Goal: Information Seeking & Learning: Find specific page/section

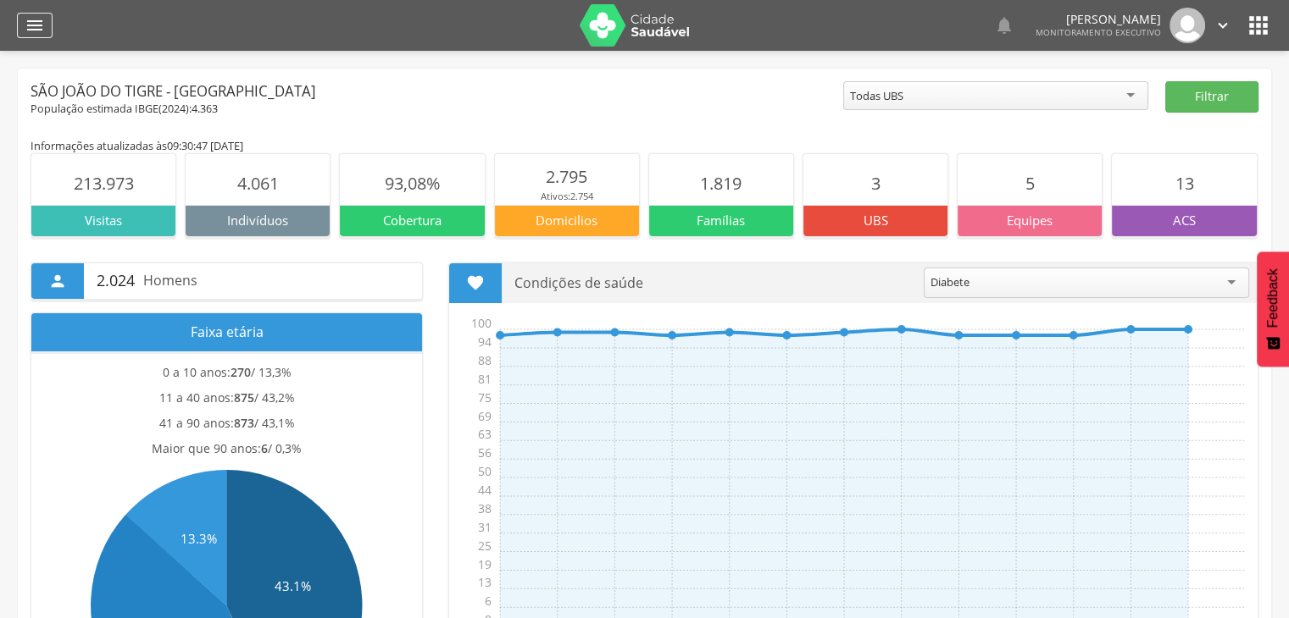
click at [24, 31] on div "" at bounding box center [35, 25] width 36 height 25
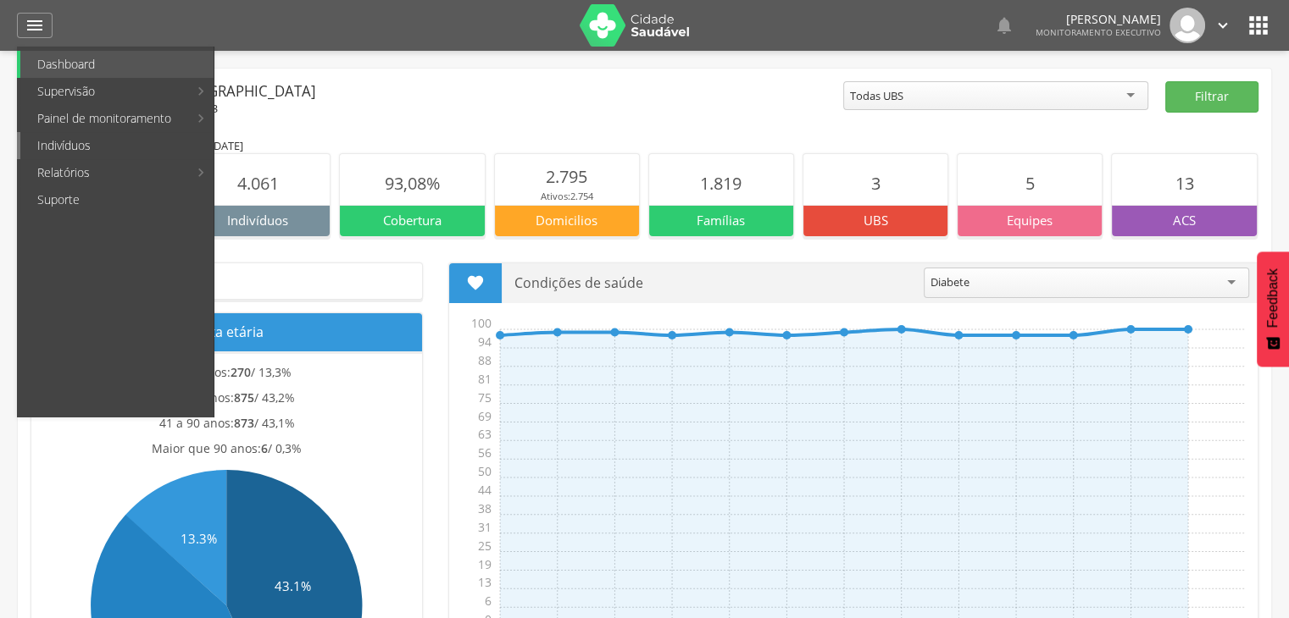
click at [79, 145] on link "Indivíduos" at bounding box center [116, 145] width 193 height 27
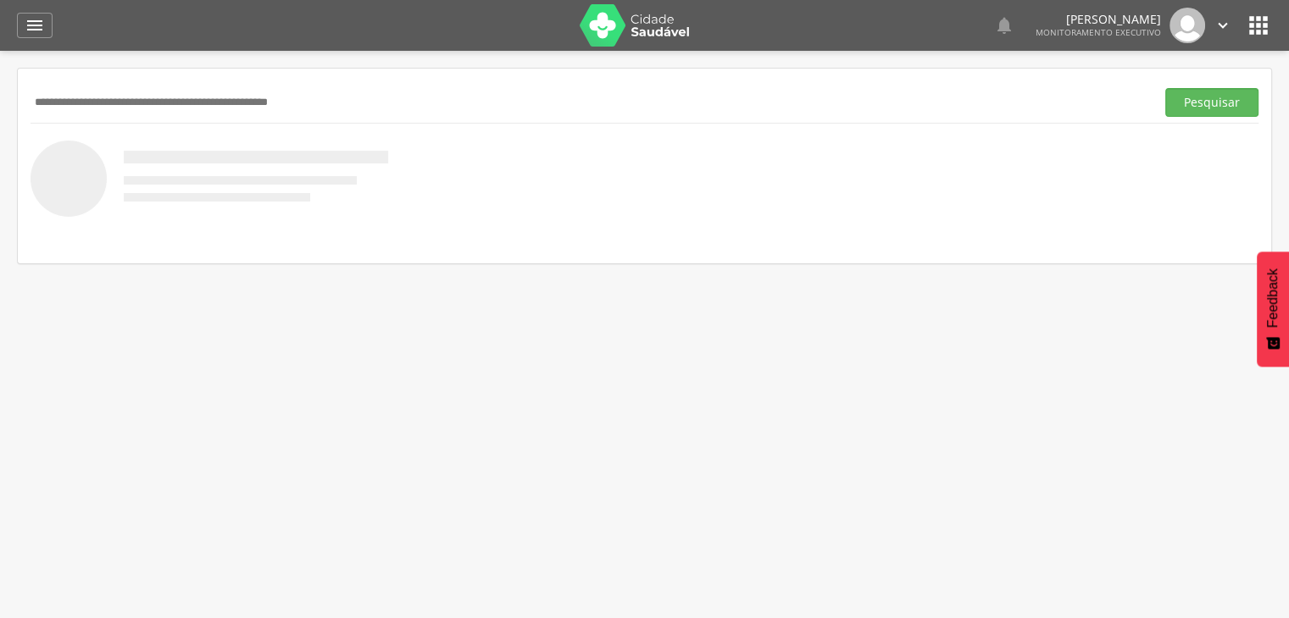
click at [150, 108] on input "text" at bounding box center [588, 102] width 1117 height 29
click at [265, 90] on input "text" at bounding box center [588, 102] width 1117 height 29
type input "**********"
click at [1217, 110] on button "Pesquisar" at bounding box center [1211, 102] width 93 height 29
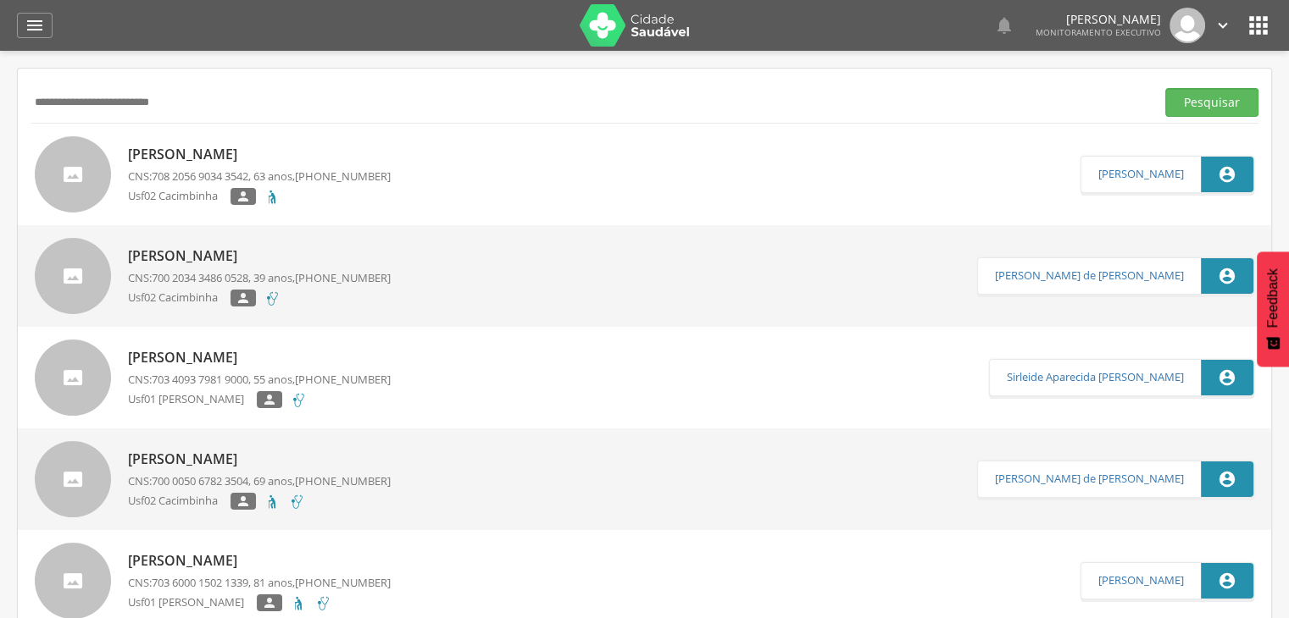
click at [304, 358] on p "[PERSON_NAME]" at bounding box center [259, 357] width 263 height 19
type input "**********"
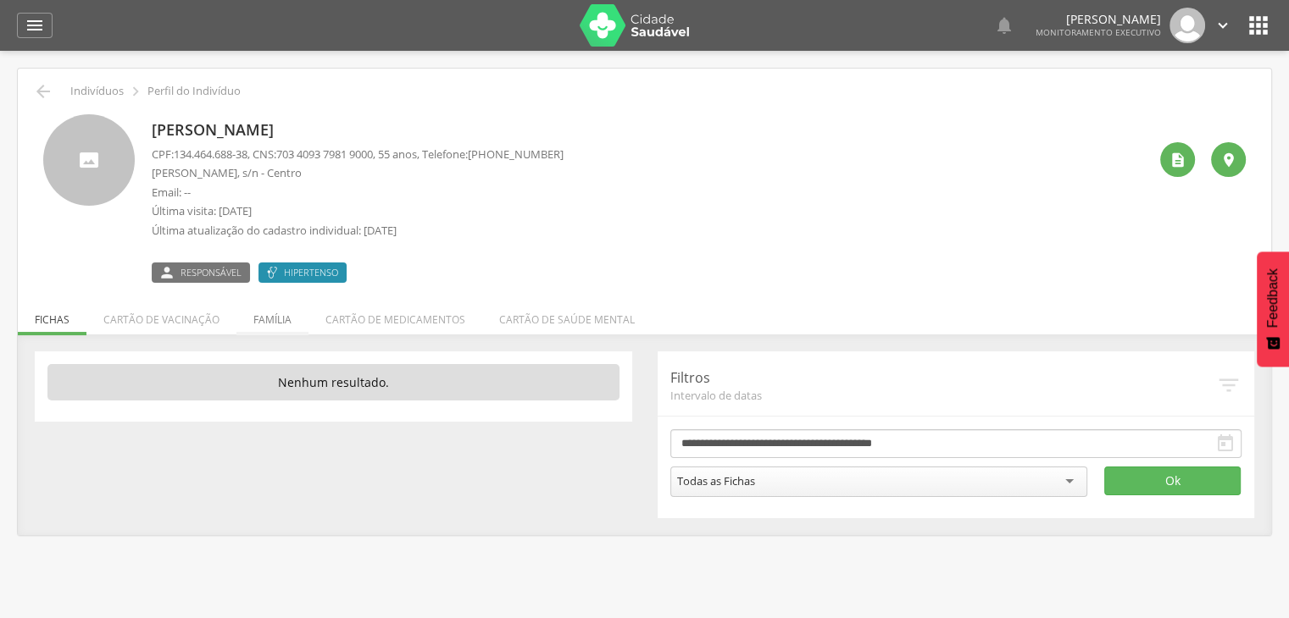
click at [264, 319] on li "Família" at bounding box center [272, 316] width 72 height 40
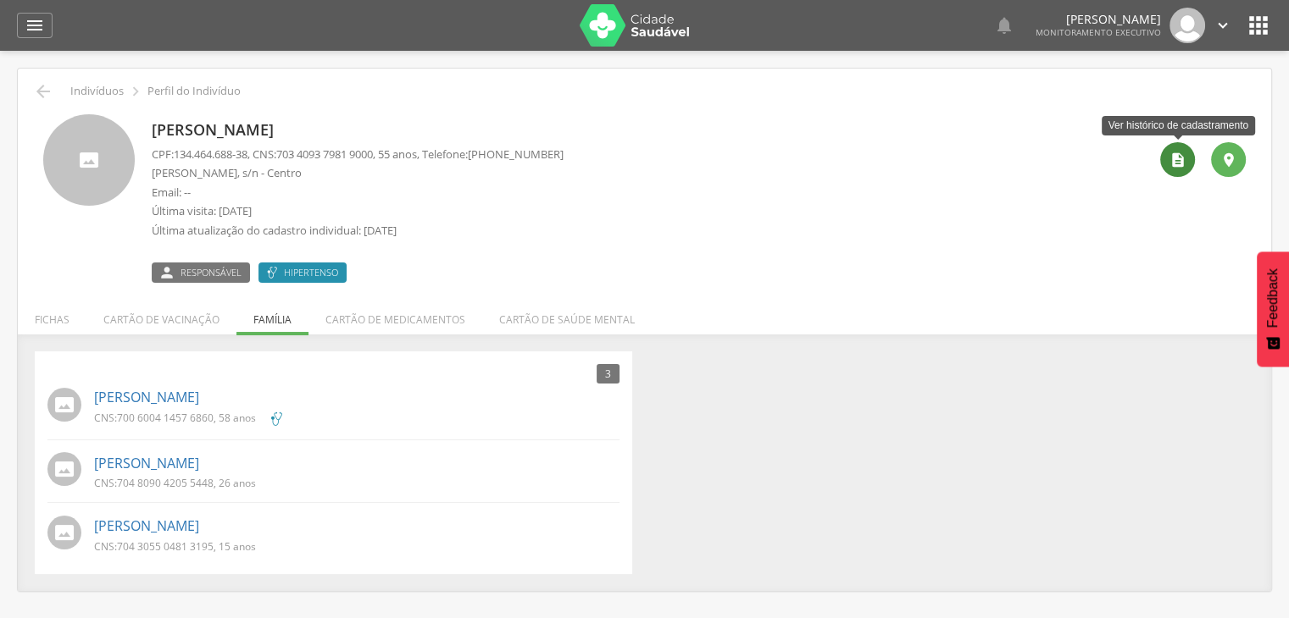
click at [1174, 167] on icon "" at bounding box center [1177, 160] width 17 height 17
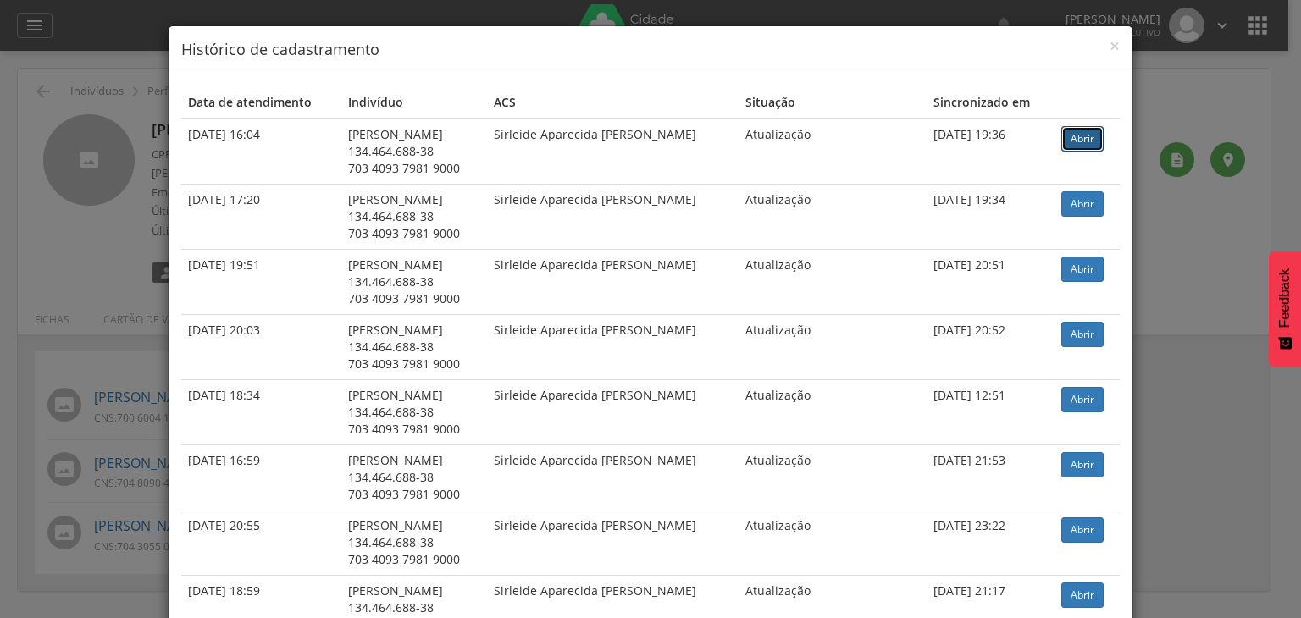
click at [1089, 143] on link "Abrir" at bounding box center [1083, 138] width 42 height 25
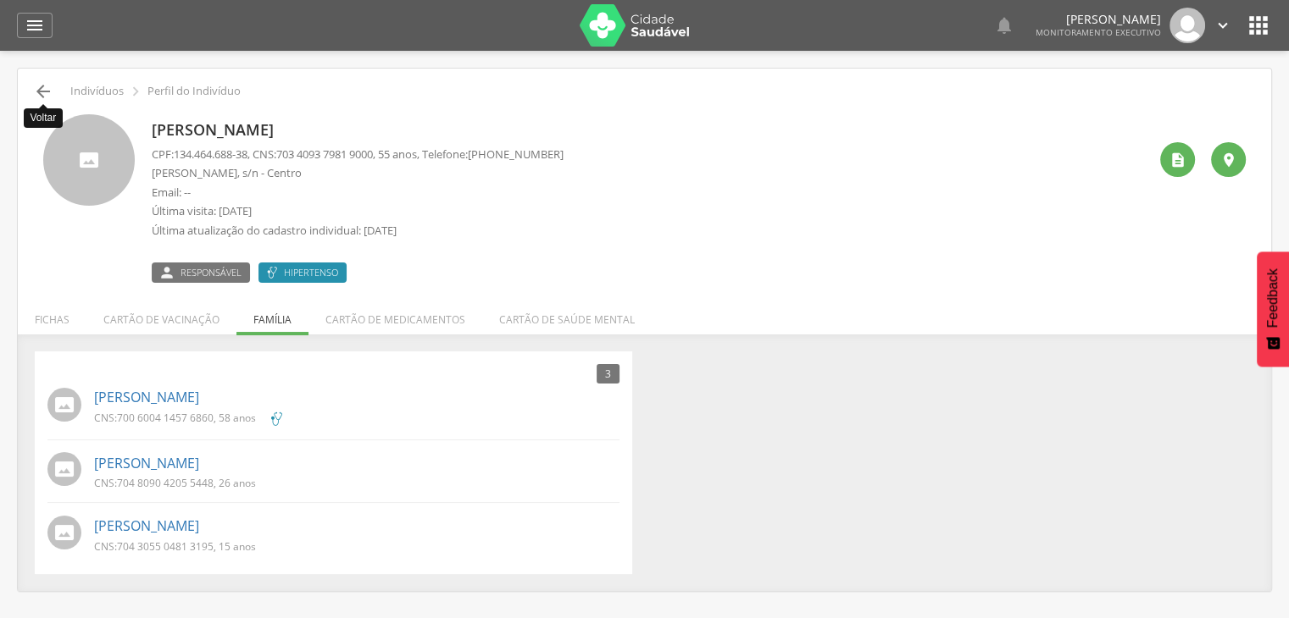
click at [41, 93] on icon "" at bounding box center [43, 91] width 20 height 20
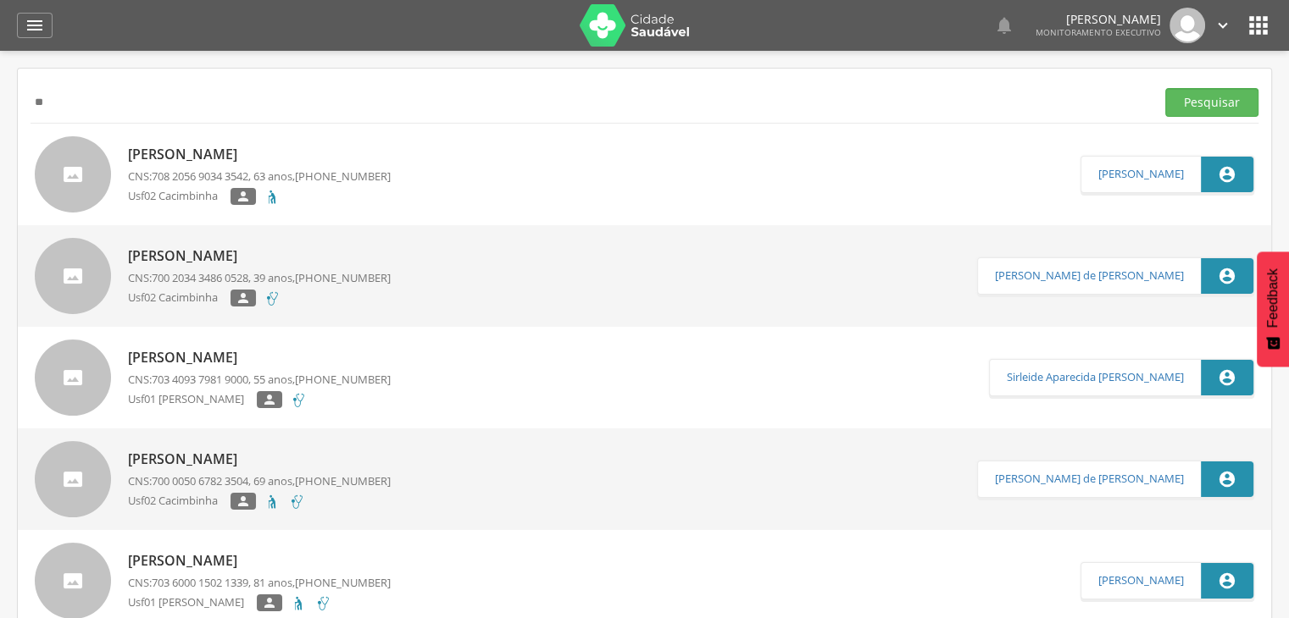
type input "*"
click at [1165, 88] on button "Pesquisar" at bounding box center [1211, 102] width 93 height 29
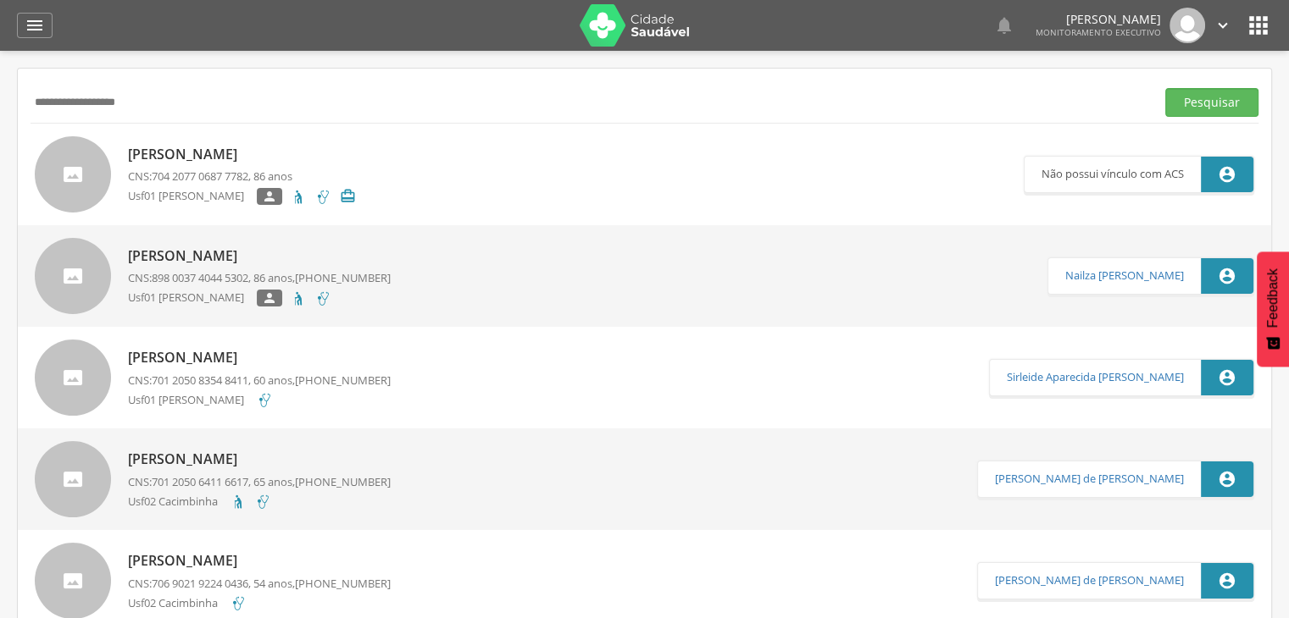
click at [230, 269] on div "[PERSON_NAME] CNS: 898 0037 4044 5302 , 86 anos, [PHONE_NUMBER] Usf01 [PERSON_N…" at bounding box center [259, 276] width 263 height 70
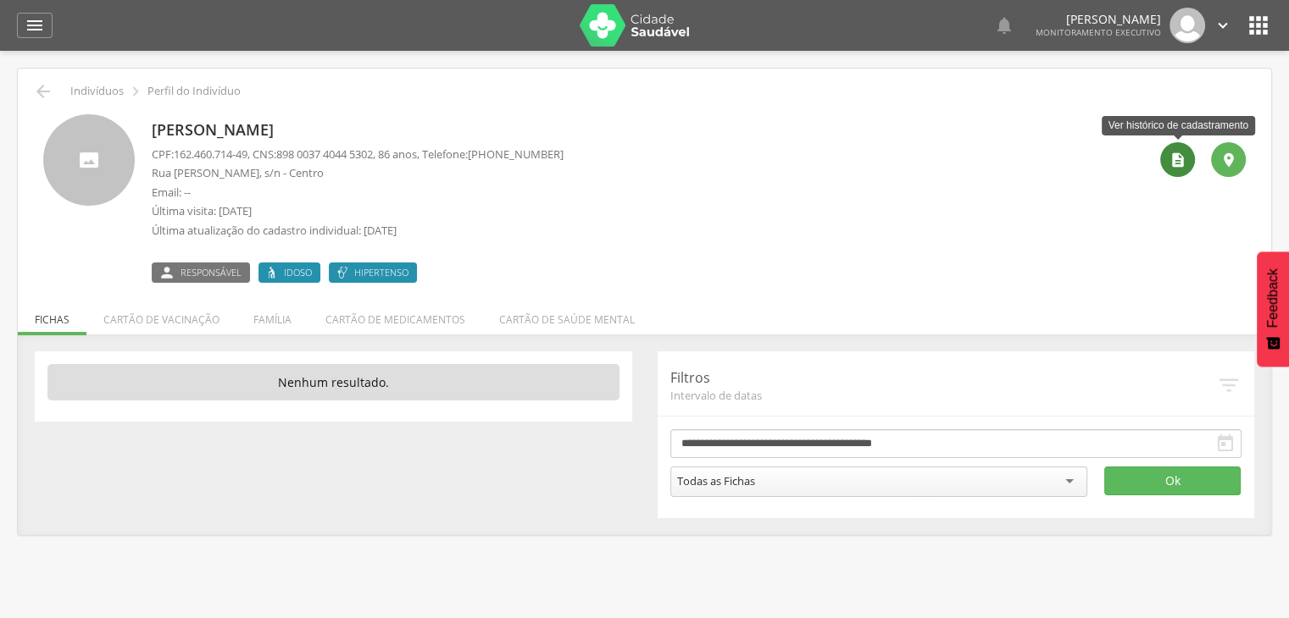
click at [1180, 168] on div "" at bounding box center [1177, 159] width 35 height 35
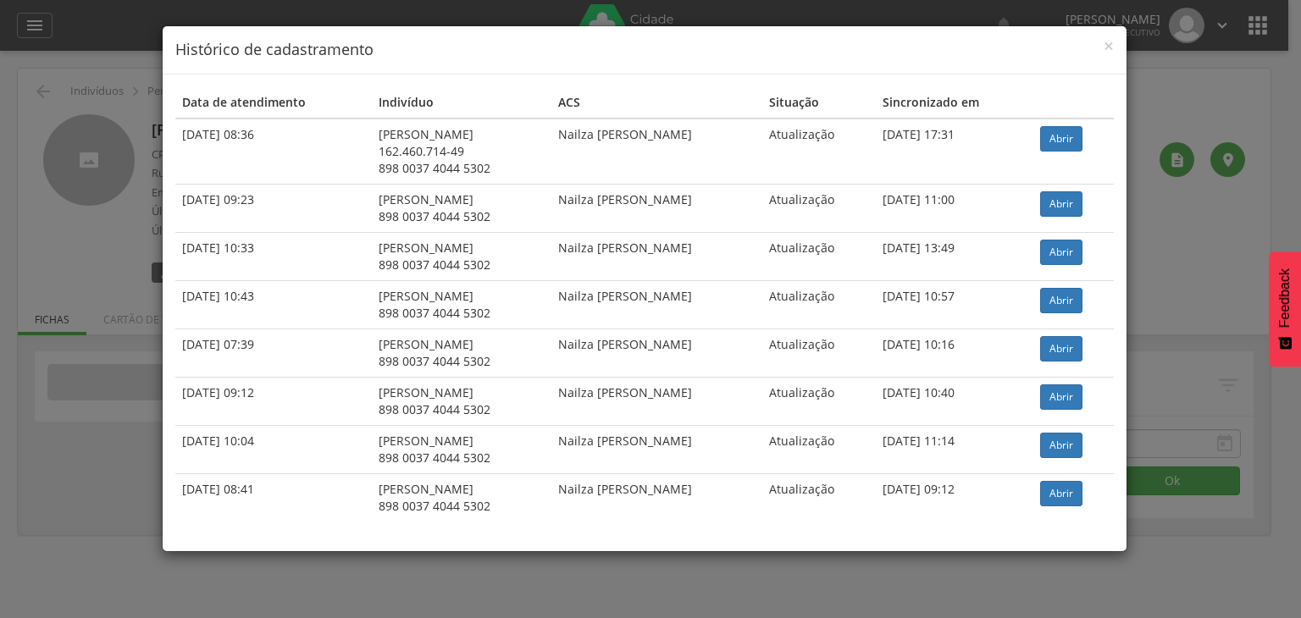
click at [1036, 165] on td "Abrir" at bounding box center [1074, 152] width 80 height 66
drag, startPoint x: 1036, startPoint y: 165, endPoint x: 1064, endPoint y: 122, distance: 51.5
click at [1064, 122] on td "Abrir" at bounding box center [1074, 152] width 80 height 66
click at [1061, 139] on link "Abrir" at bounding box center [1061, 138] width 42 height 25
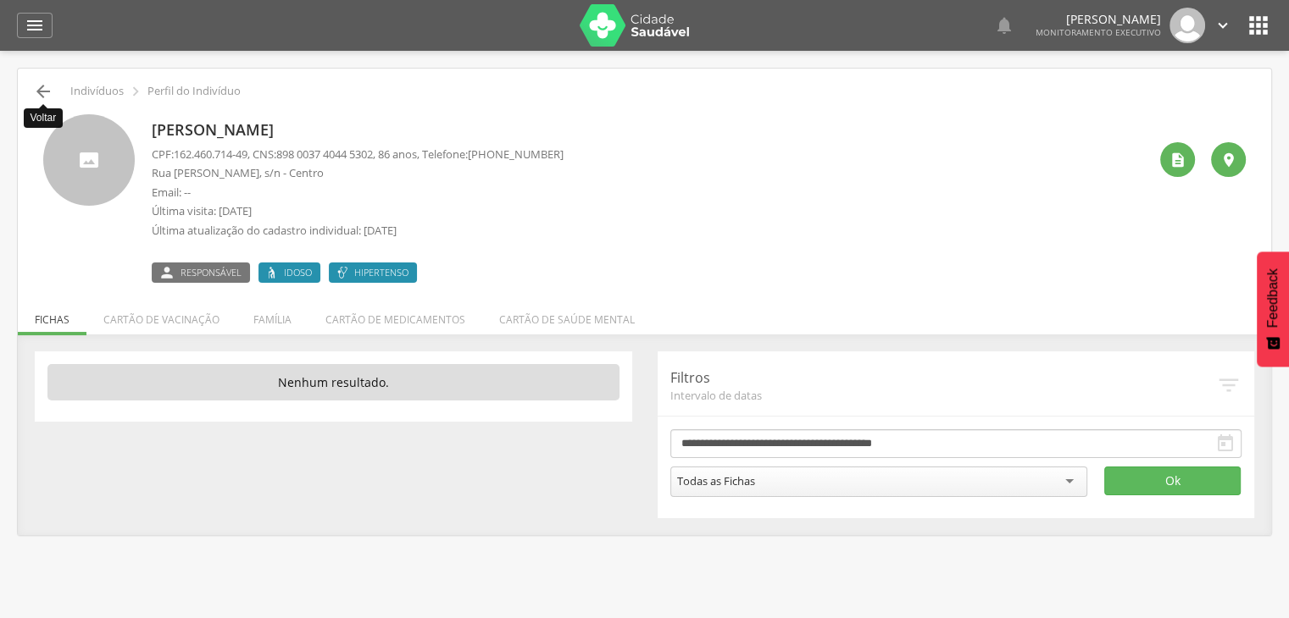
click at [38, 92] on icon "" at bounding box center [43, 91] width 20 height 20
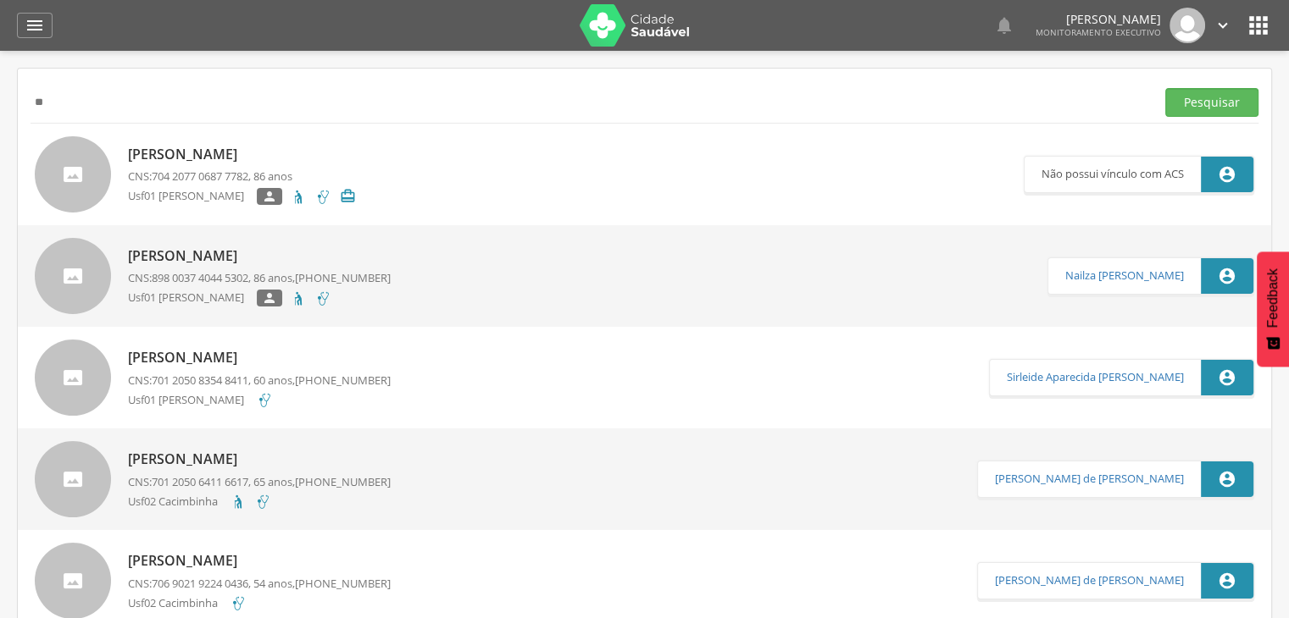
type input "*"
type input "**********"
click at [1165, 88] on button "Pesquisar" at bounding box center [1211, 102] width 93 height 29
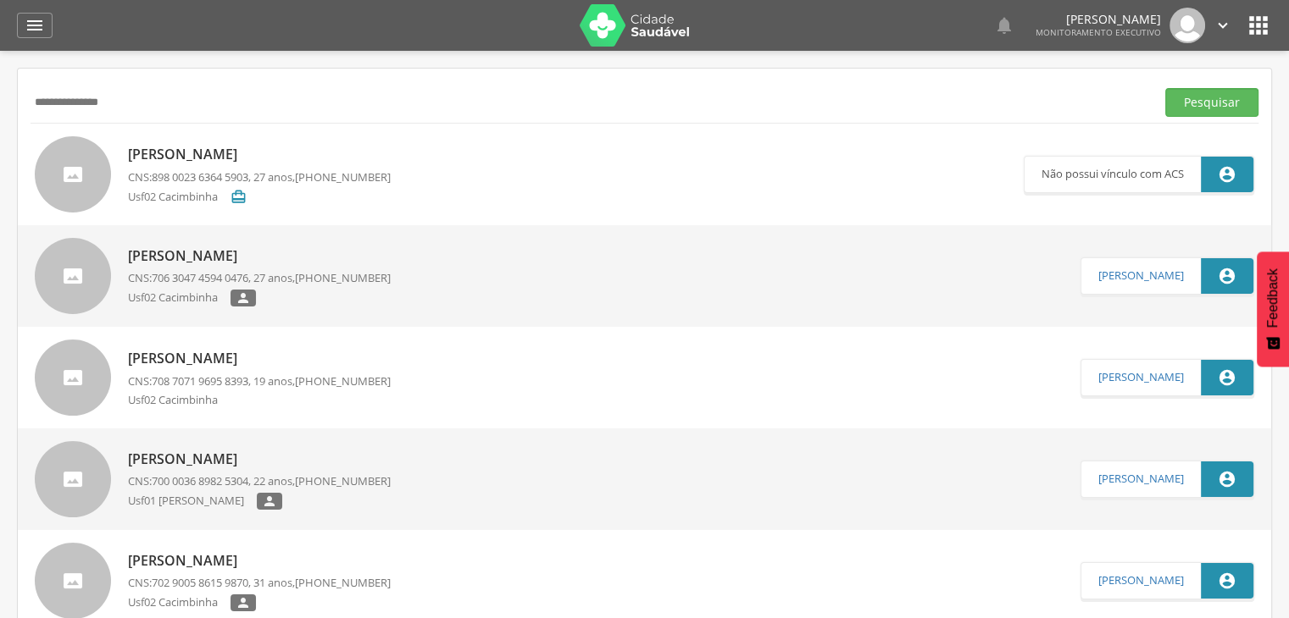
click at [179, 261] on p "[PERSON_NAME]" at bounding box center [259, 256] width 263 height 19
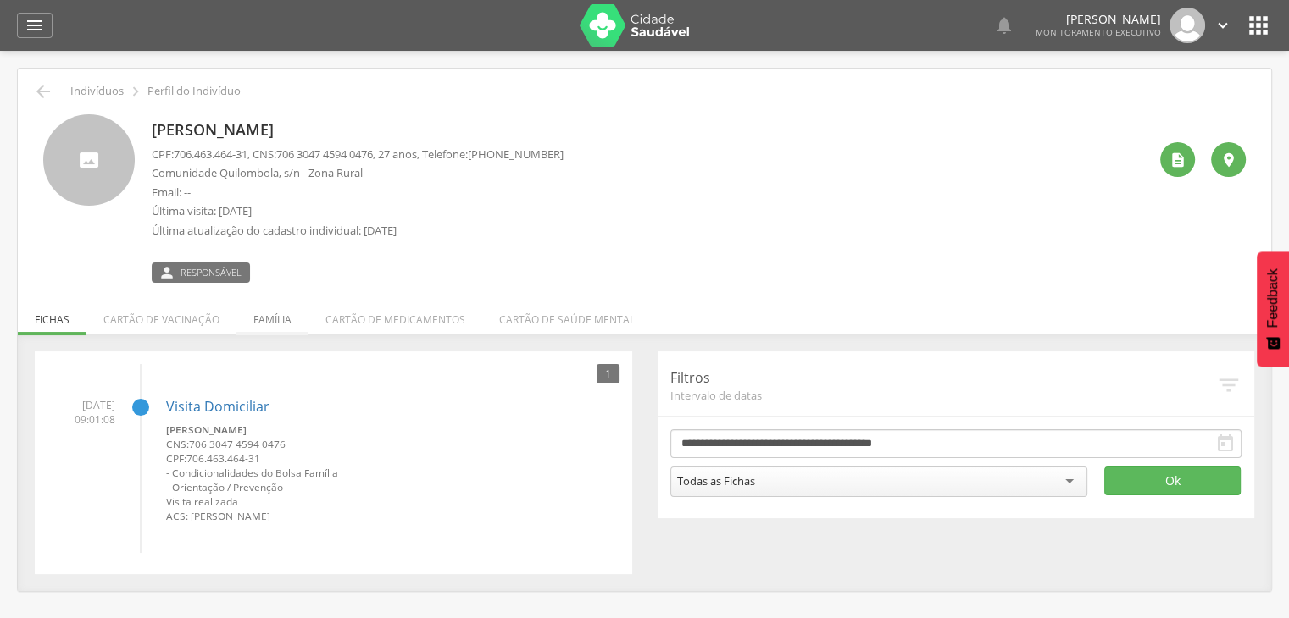
click at [275, 324] on li "Família" at bounding box center [272, 316] width 72 height 40
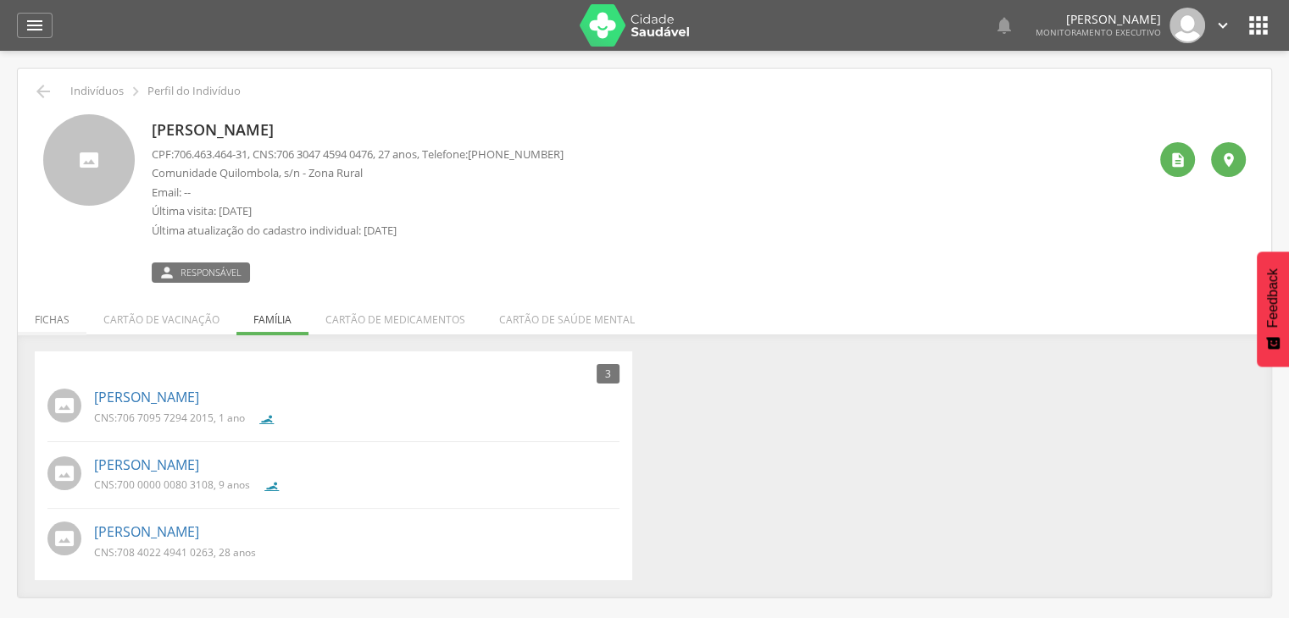
click at [54, 326] on li "Fichas" at bounding box center [52, 316] width 69 height 40
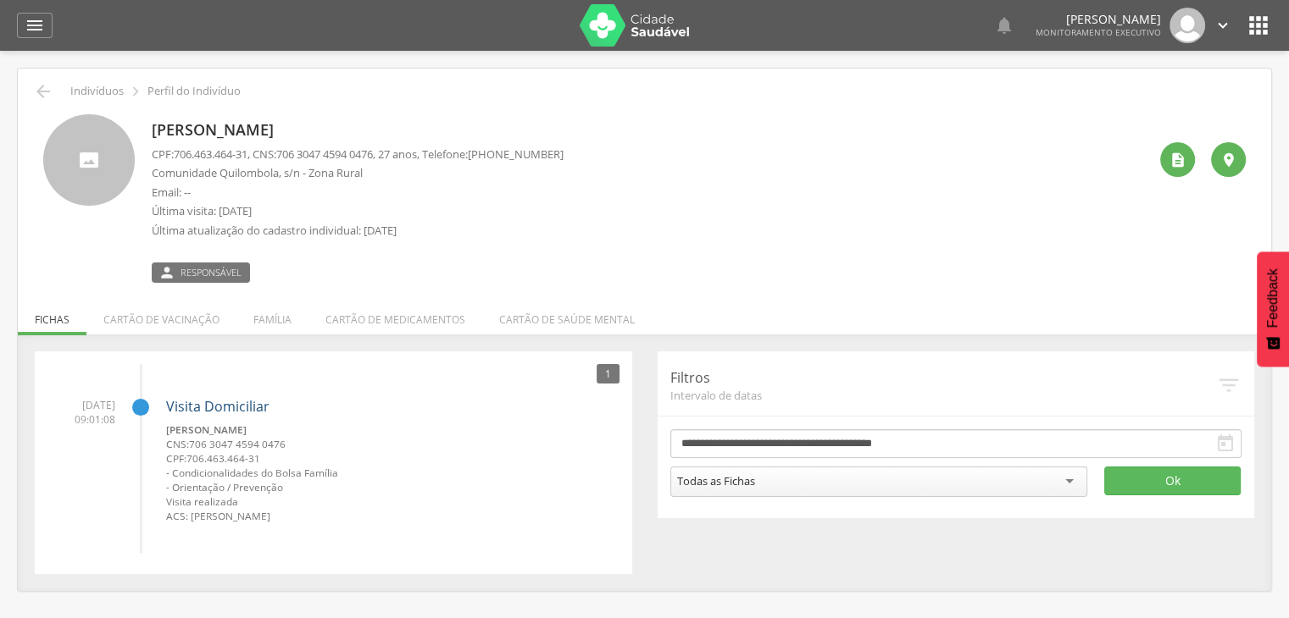
click at [195, 413] on link "Visita Domiciliar" at bounding box center [217, 406] width 103 height 19
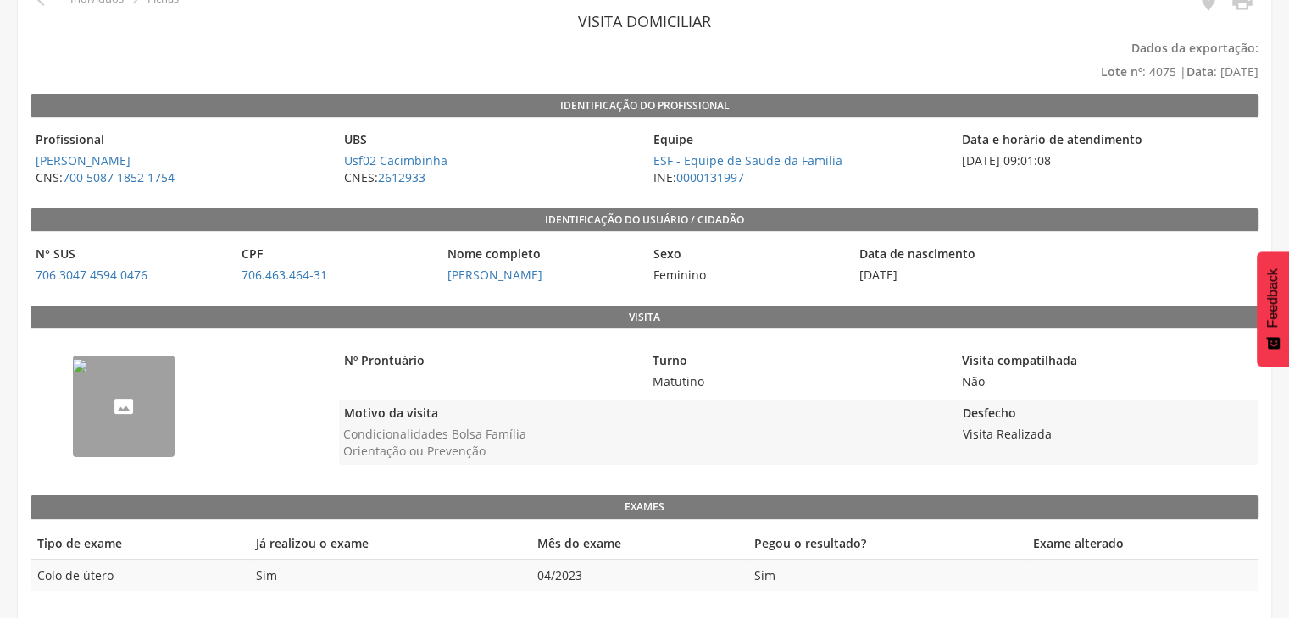
scroll to position [94, 0]
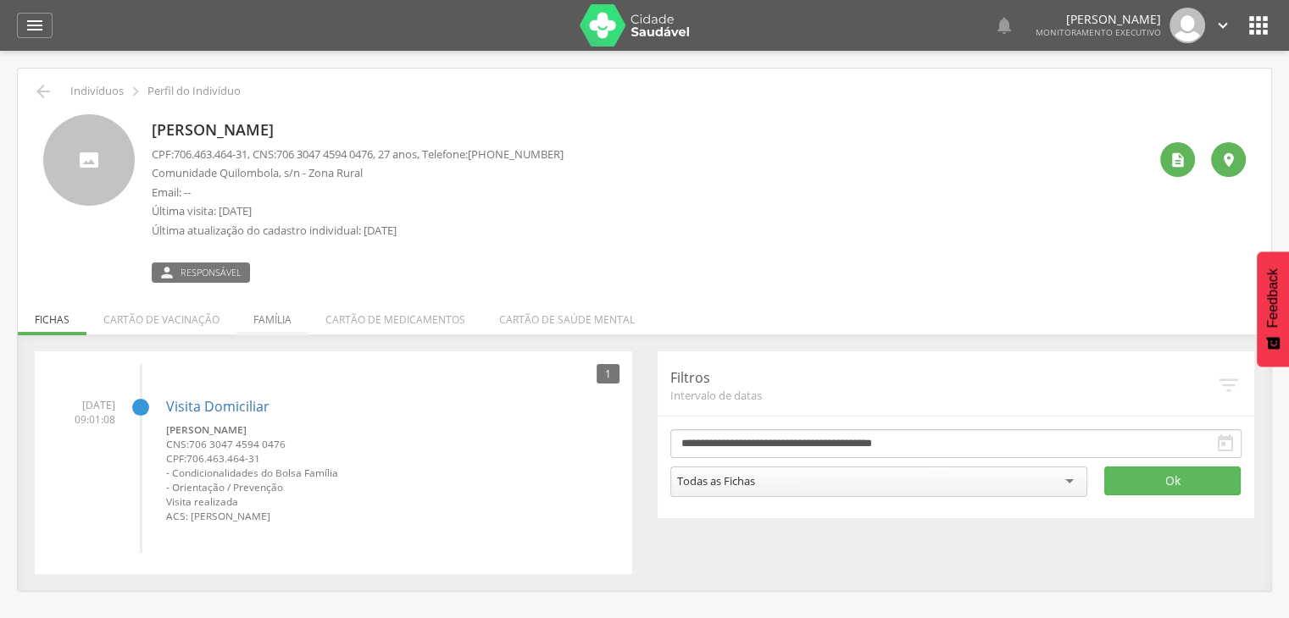
click at [277, 319] on li "Família" at bounding box center [272, 316] width 72 height 40
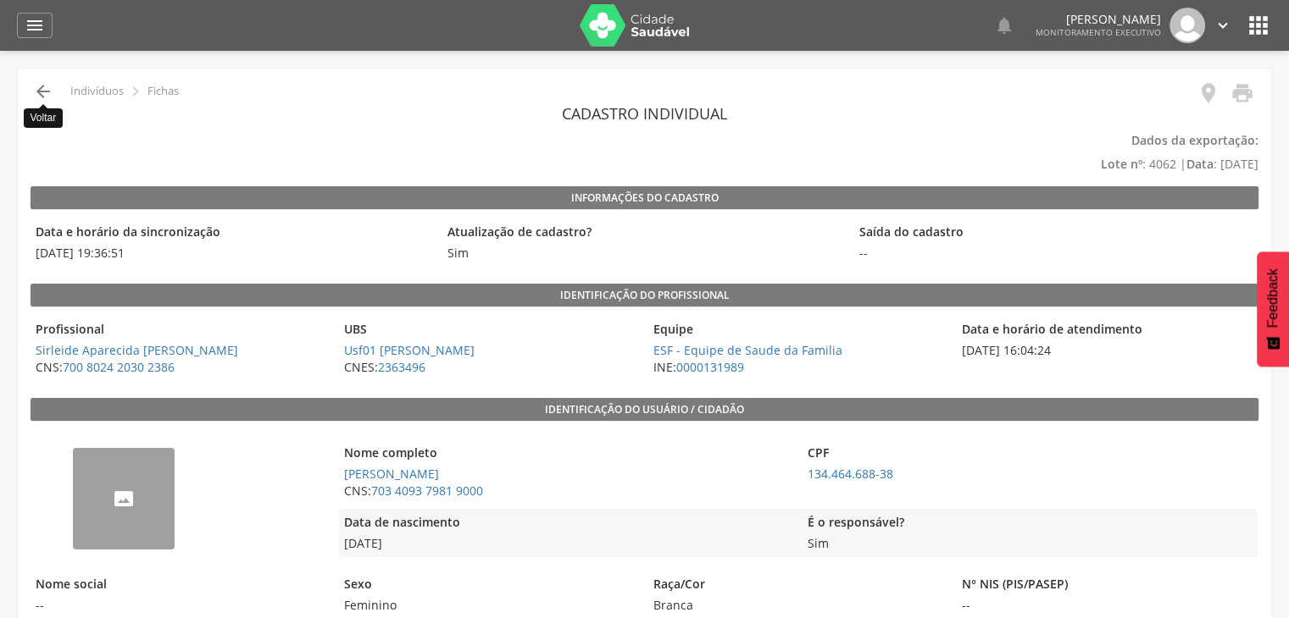
click at [43, 89] on icon "" at bounding box center [43, 91] width 20 height 20
